Goal: Information Seeking & Learning: Learn about a topic

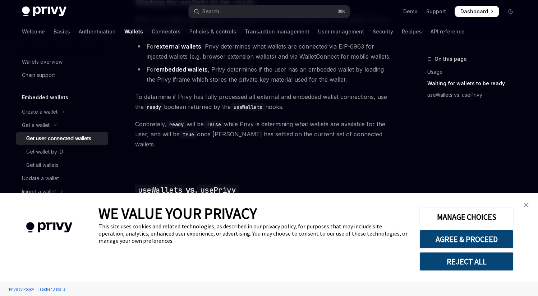
scroll to position [503, 0]
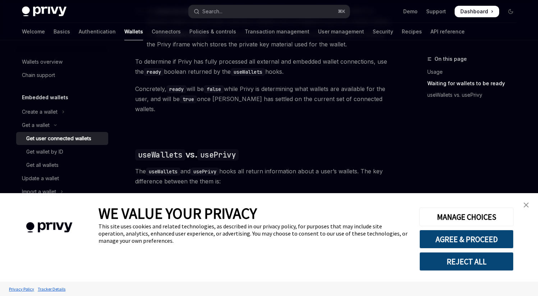
click at [527, 204] on img "close banner" at bounding box center [526, 204] width 5 height 5
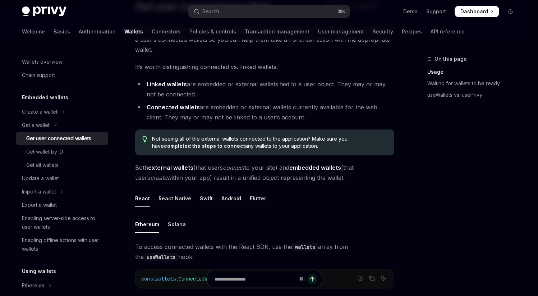
scroll to position [38, 0]
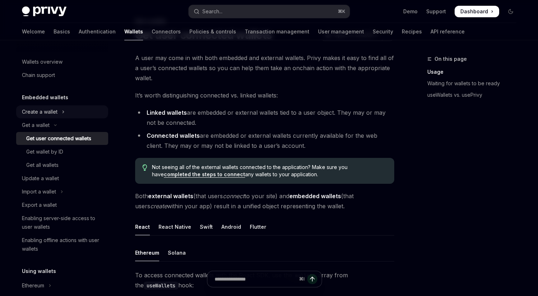
click at [58, 110] on button "Create a wallet" at bounding box center [62, 111] width 92 height 13
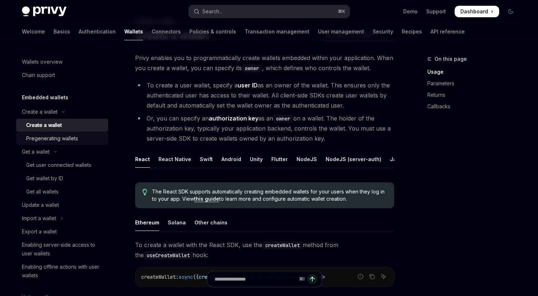
click at [61, 142] on div "Pregenerating wallets" at bounding box center [52, 138] width 52 height 9
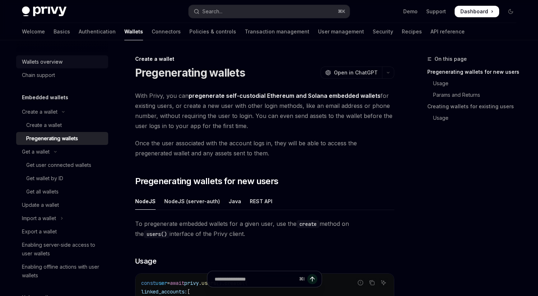
click at [57, 66] on link "Wallets overview" at bounding box center [62, 61] width 92 height 13
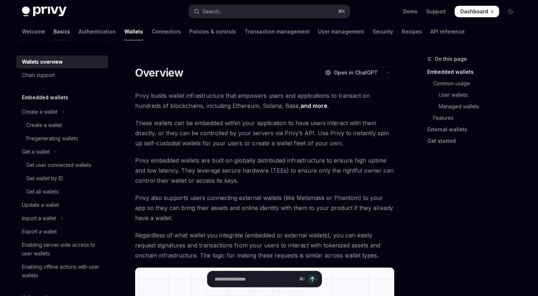
click at [54, 33] on link "Basics" at bounding box center [62, 31] width 17 height 17
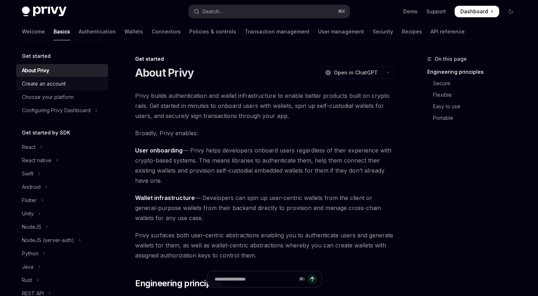
click at [65, 84] on div "Create an account" at bounding box center [44, 83] width 44 height 9
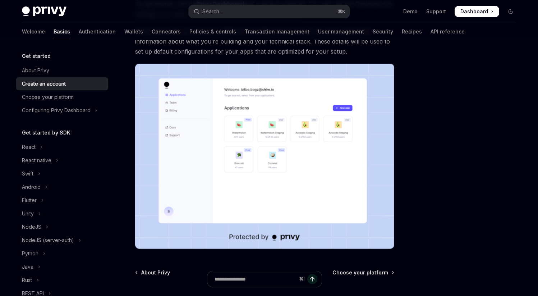
scroll to position [89, 0]
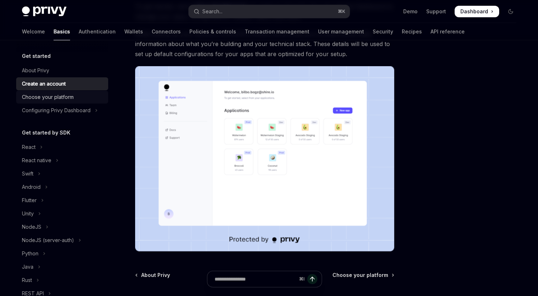
click at [92, 97] on div "Choose your platform" at bounding box center [63, 97] width 82 height 9
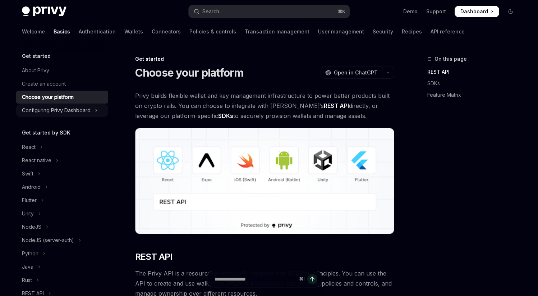
click at [91, 105] on button "Configuring Privy Dashboard" at bounding box center [62, 110] width 92 height 13
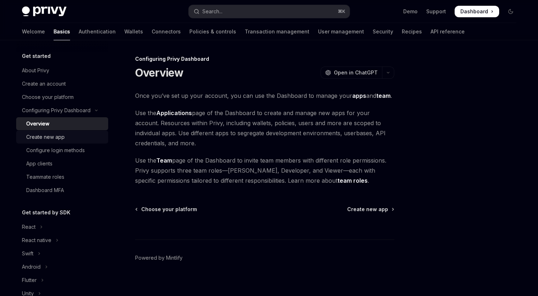
click at [78, 134] on div "Create new app" at bounding box center [65, 137] width 78 height 9
type textarea "*"
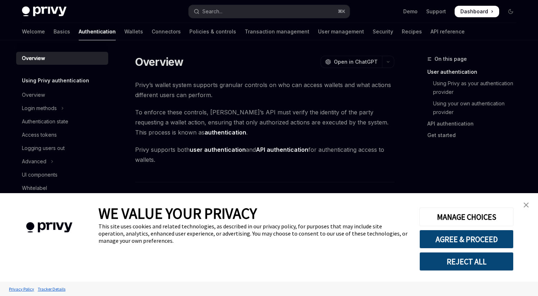
click at [526, 207] on img "close banner" at bounding box center [526, 204] width 5 height 5
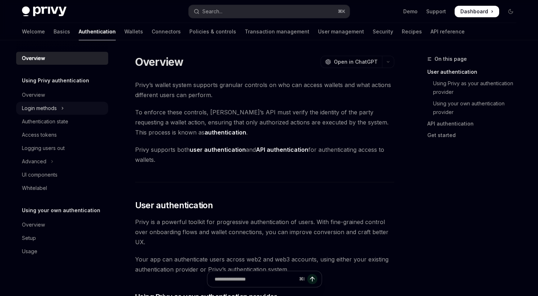
click at [57, 111] on button "Login methods" at bounding box center [62, 108] width 92 height 13
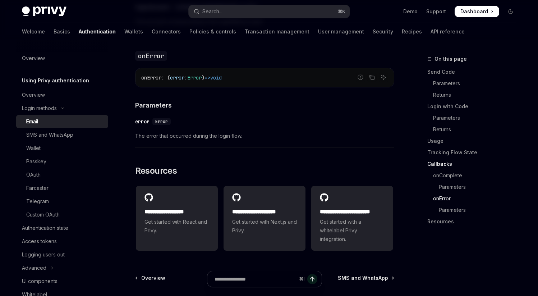
scroll to position [1504, 0]
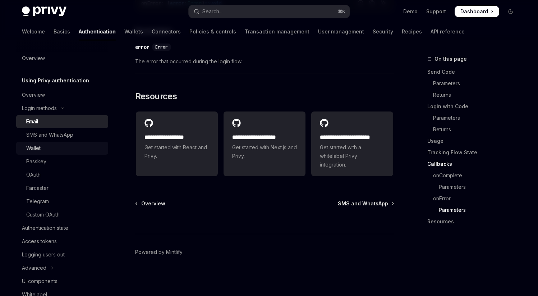
click at [44, 153] on link "Wallet" at bounding box center [62, 148] width 92 height 13
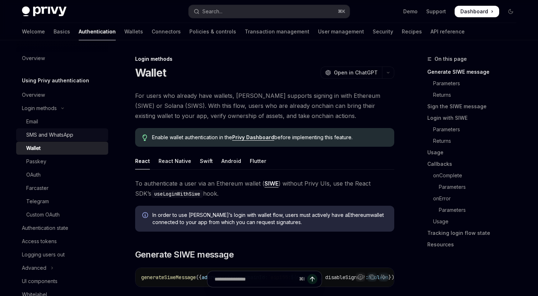
click at [56, 129] on link "SMS and WhatsApp" at bounding box center [62, 134] width 92 height 13
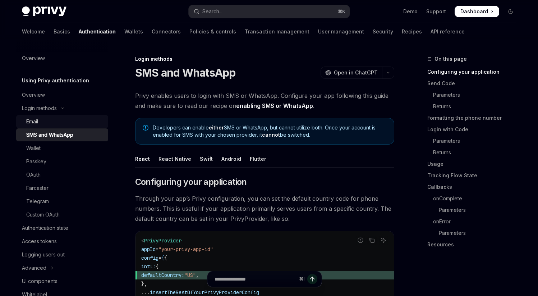
click at [59, 123] on div "Email" at bounding box center [65, 121] width 78 height 9
type textarea "*"
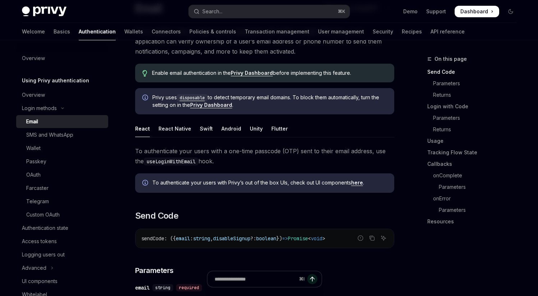
scroll to position [61, 0]
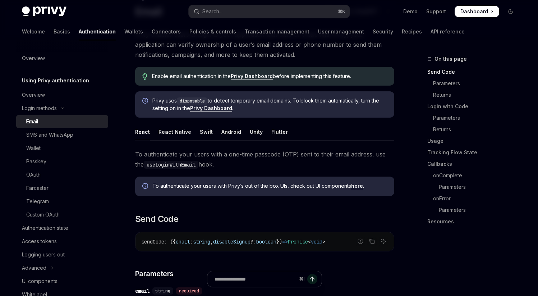
click at [264, 77] on link "Privy Dashboard" at bounding box center [252, 76] width 42 height 6
